Goal: Navigation & Orientation: Find specific page/section

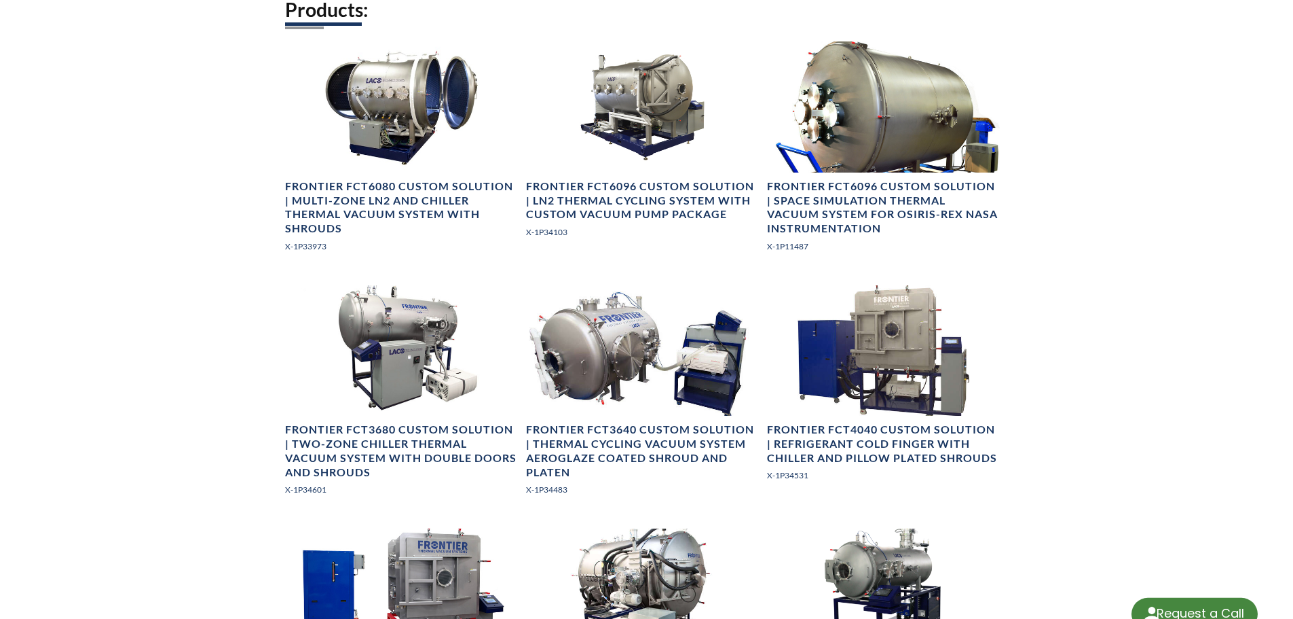
select select "Language Translate Widget"
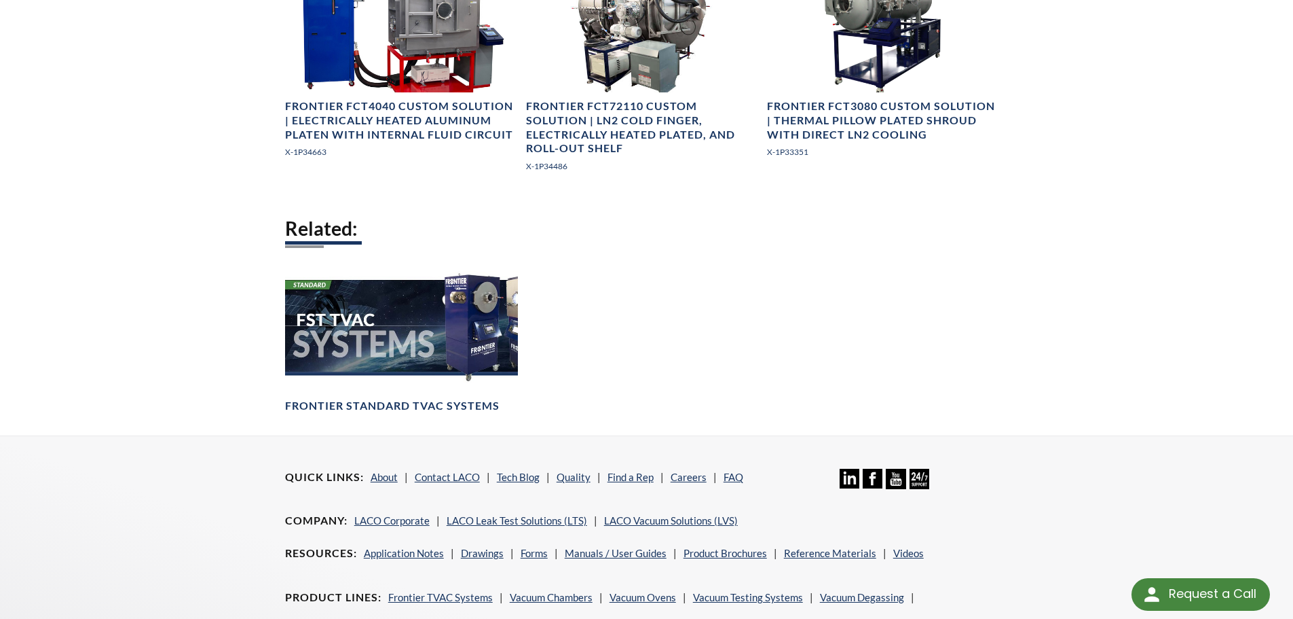
scroll to position [1359, 0]
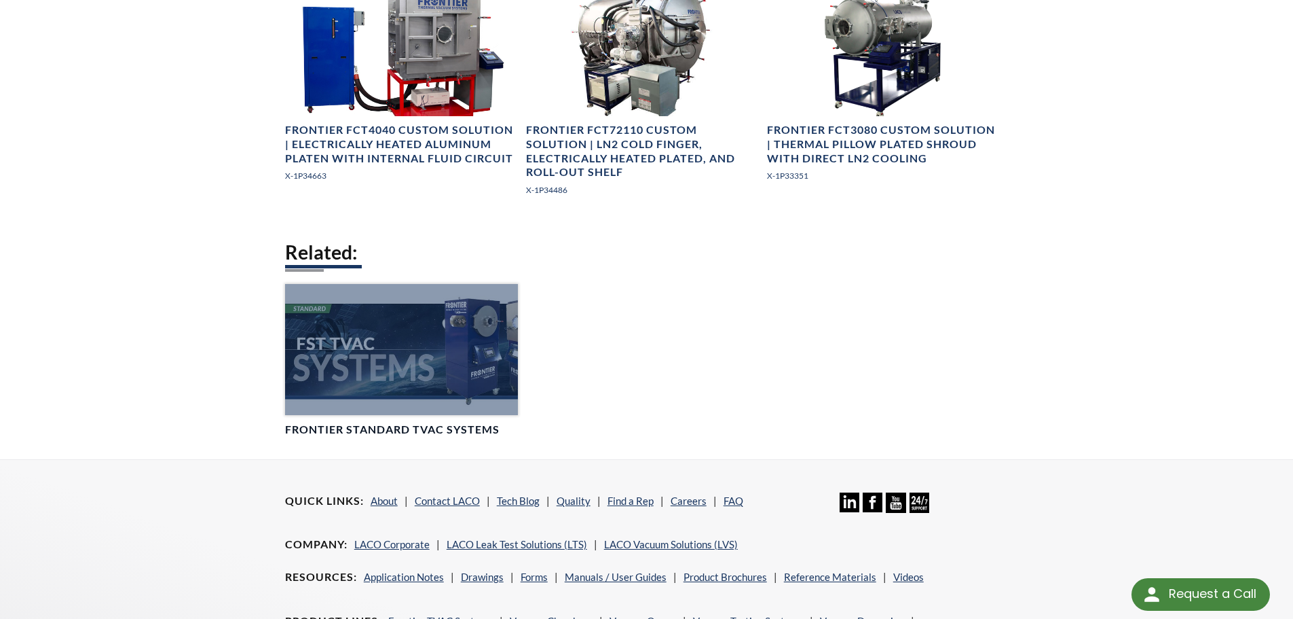
click at [430, 432] on h4 "Frontier Standard TVAC Systems" at bounding box center [392, 429] width 215 height 14
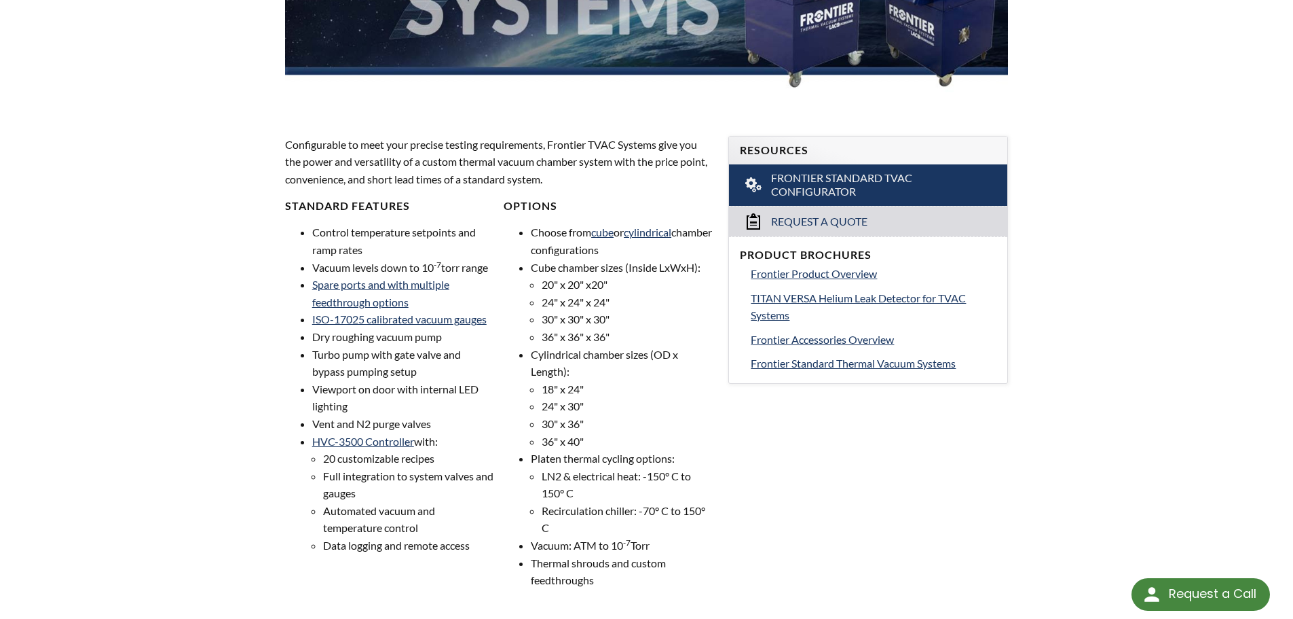
scroll to position [407, 0]
